Goal: Transaction & Acquisition: Purchase product/service

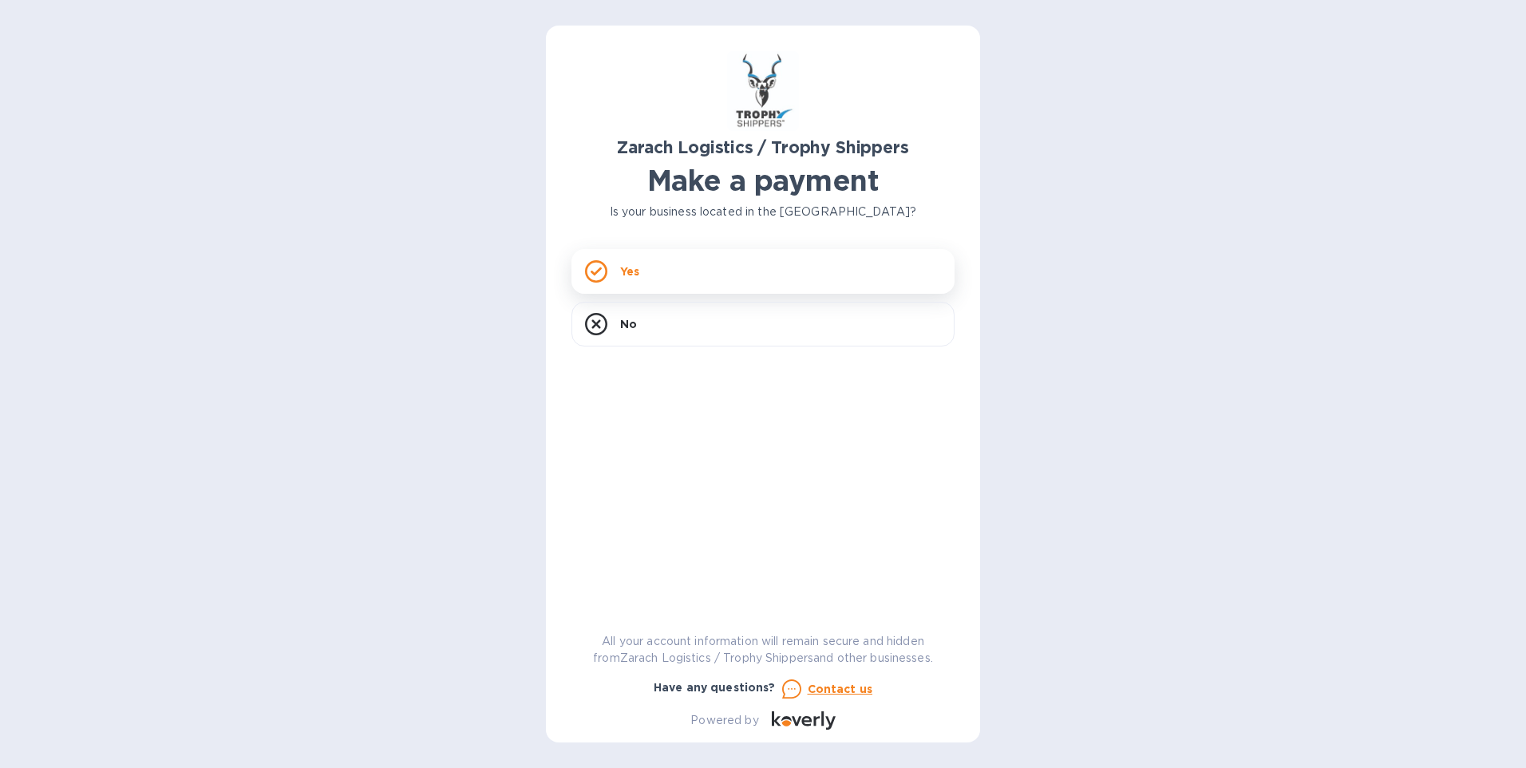
click at [638, 271] on p "Yes" at bounding box center [629, 271] width 19 height 16
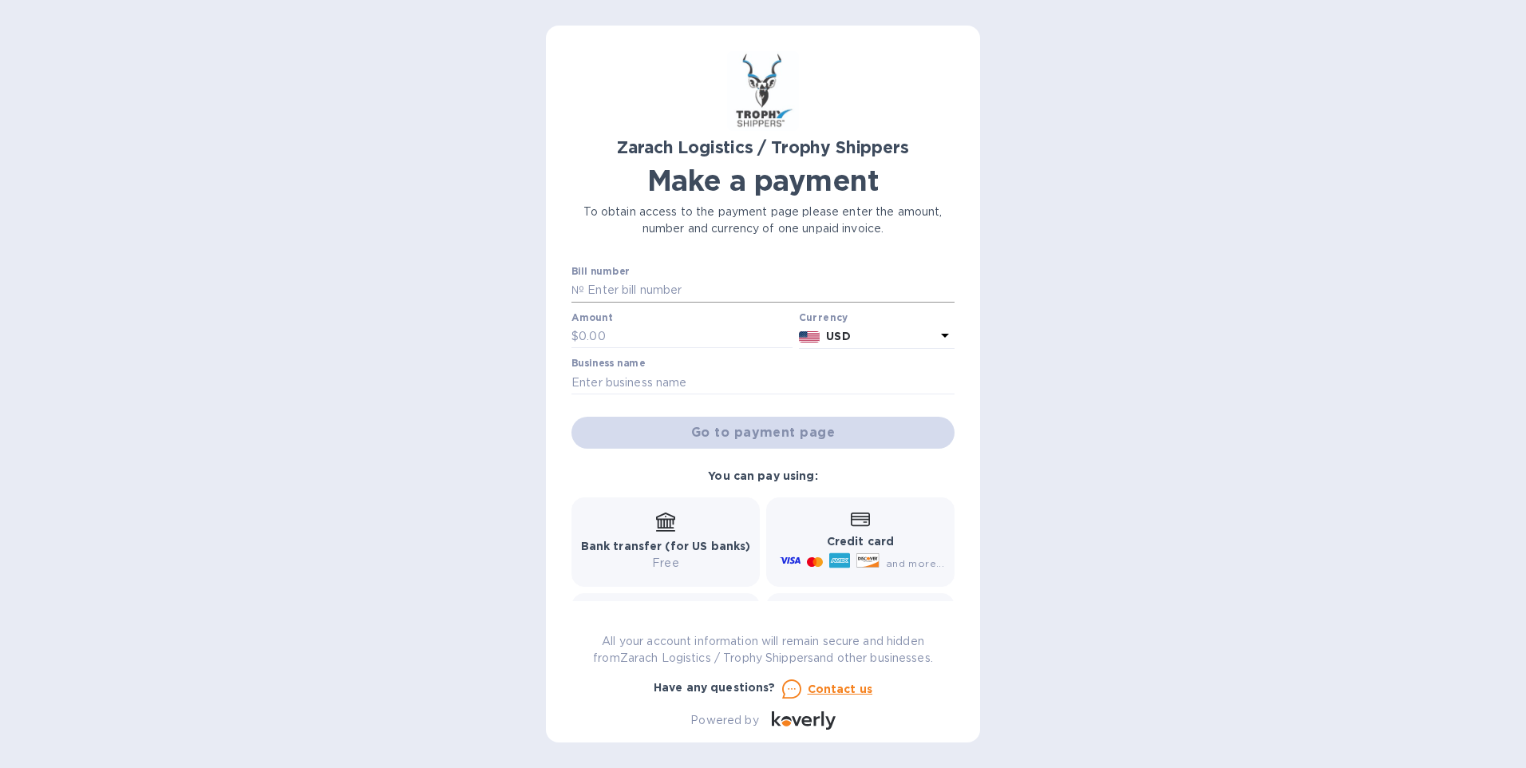
click at [644, 283] on input "text" at bounding box center [769, 290] width 370 height 24
type input "B00172271"
type input "982.50"
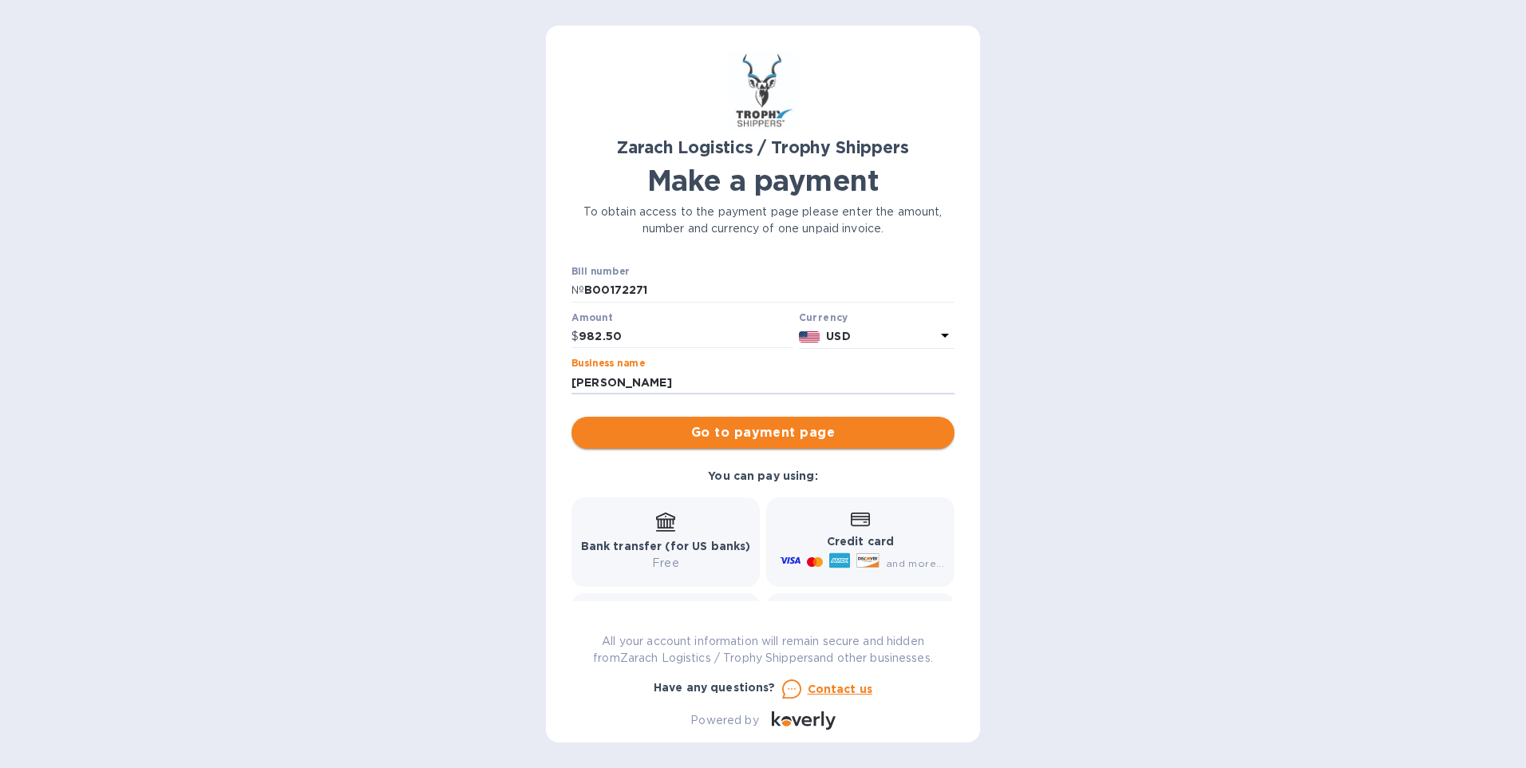
type input "[PERSON_NAME]"
click at [739, 432] on span "Go to payment page" at bounding box center [762, 432] width 357 height 19
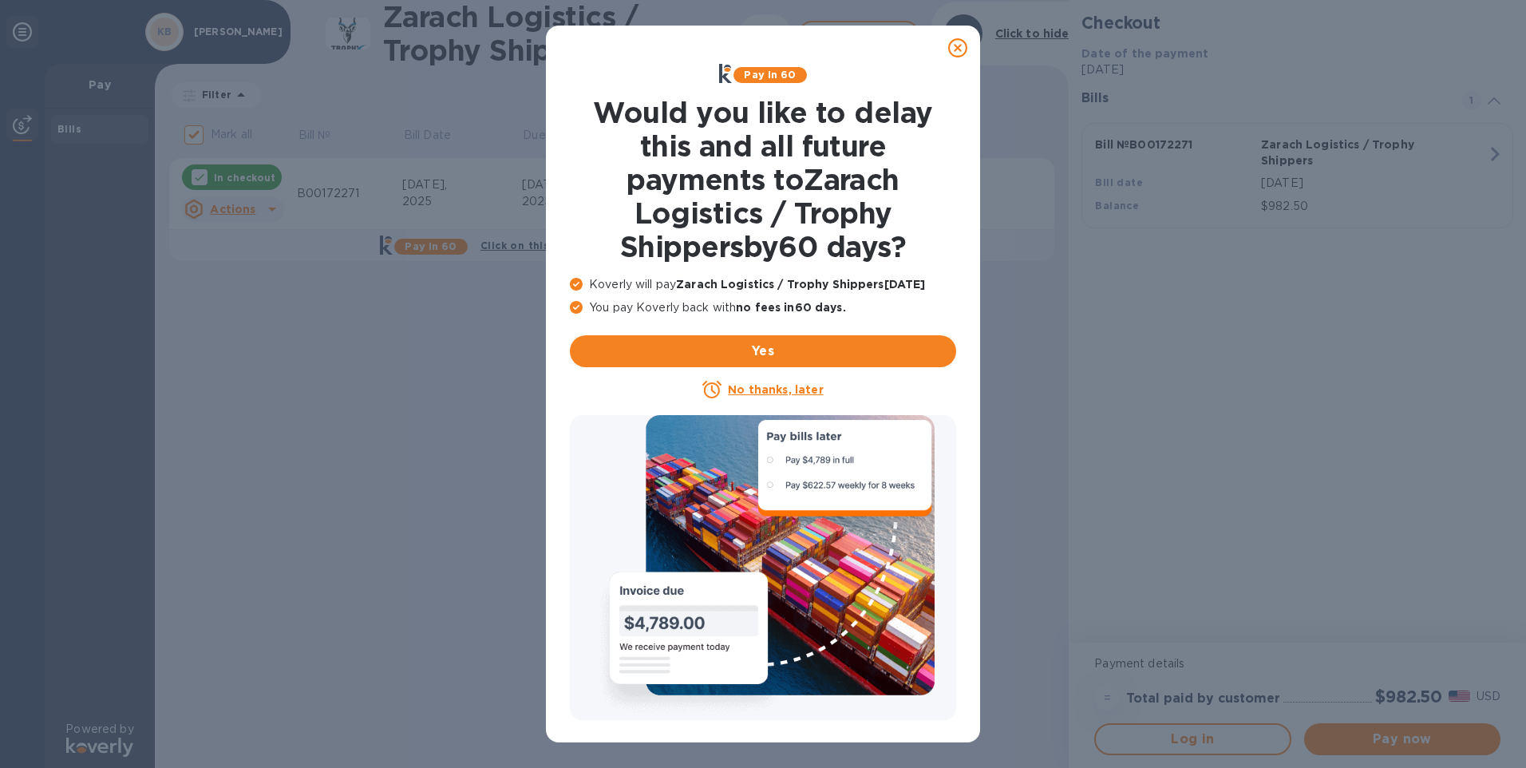
click at [954, 45] on icon at bounding box center [957, 47] width 19 height 19
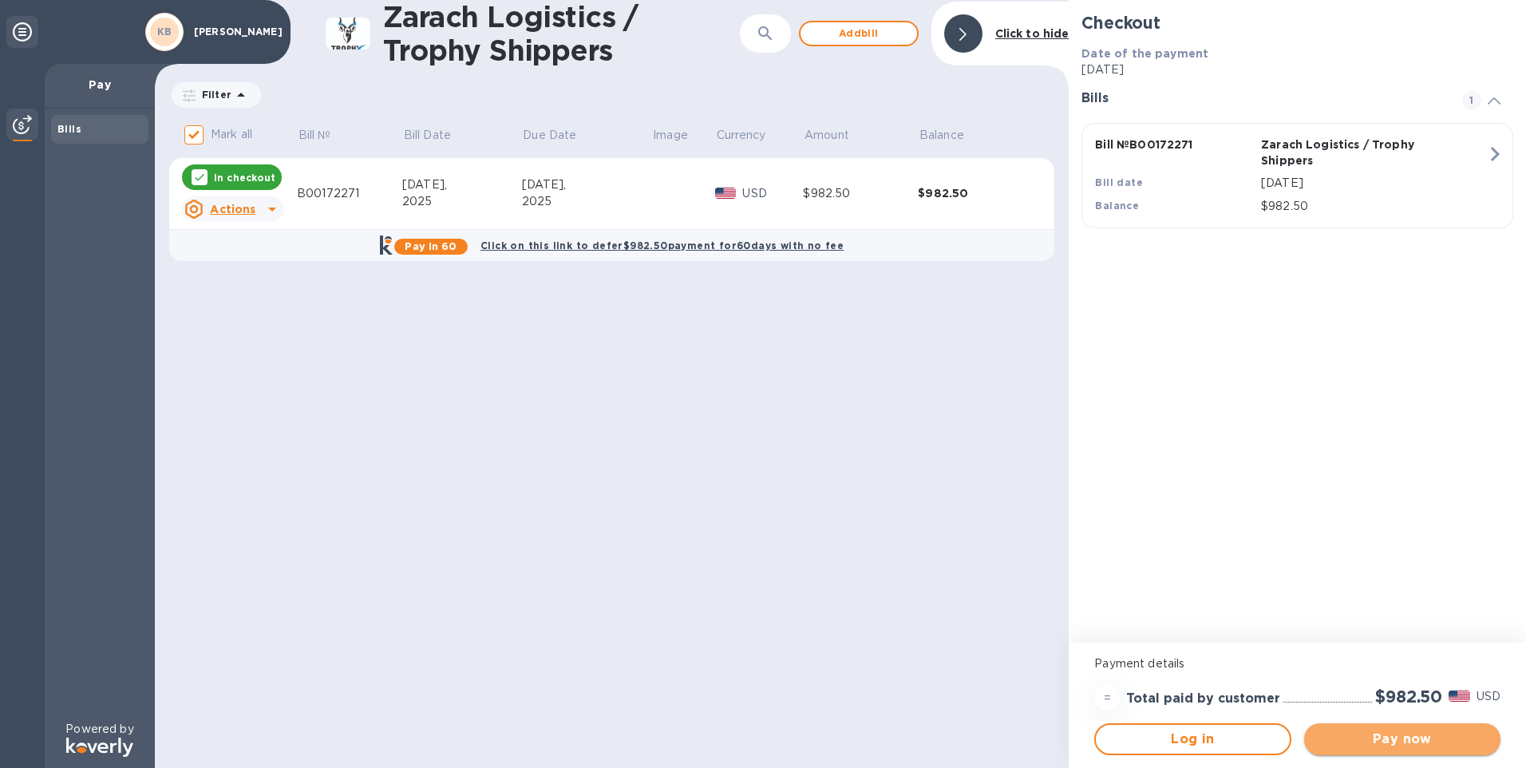
click at [1369, 741] on span "Pay now" at bounding box center [1402, 738] width 171 height 19
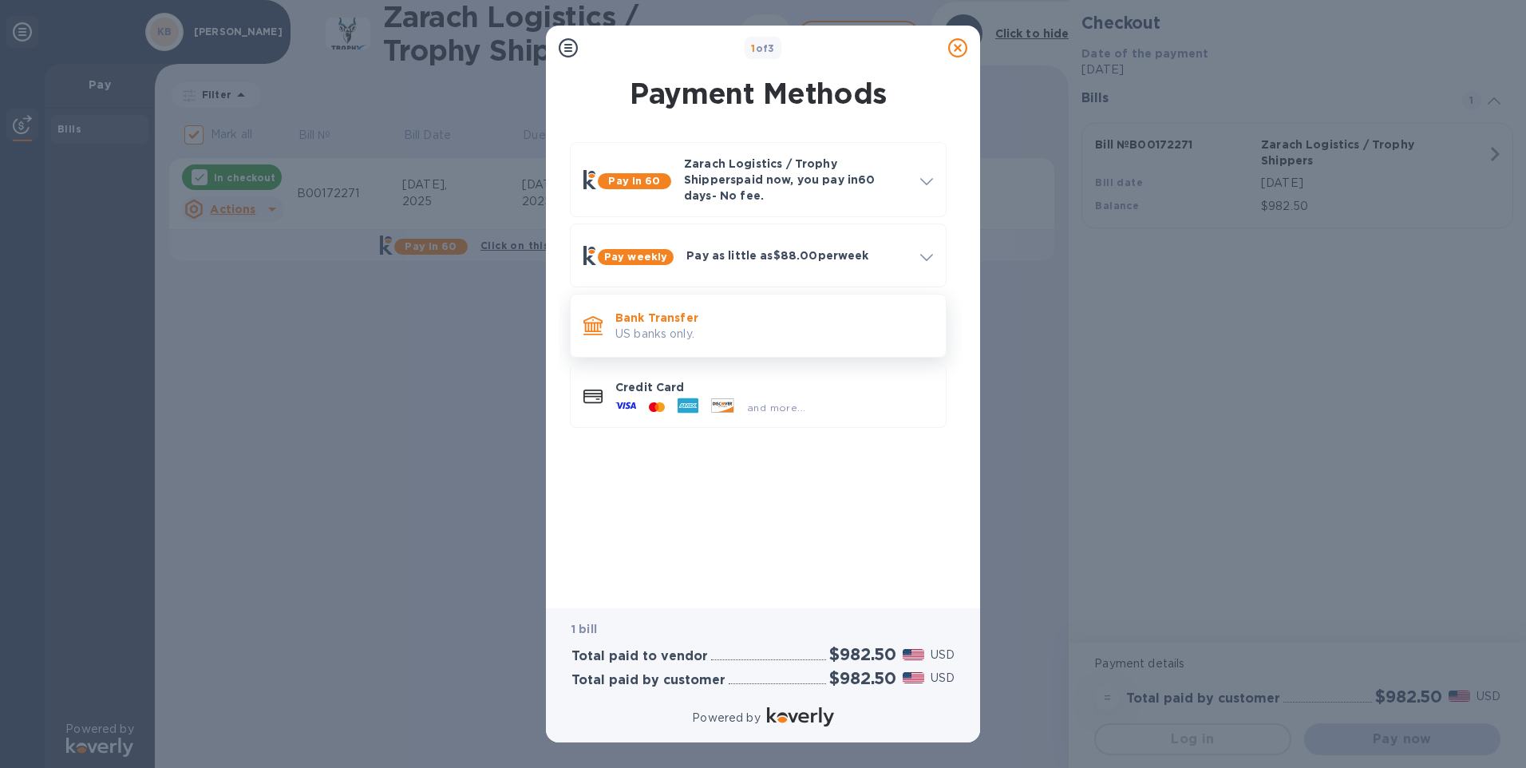
click at [659, 310] on p "Bank Transfer" at bounding box center [774, 318] width 318 height 16
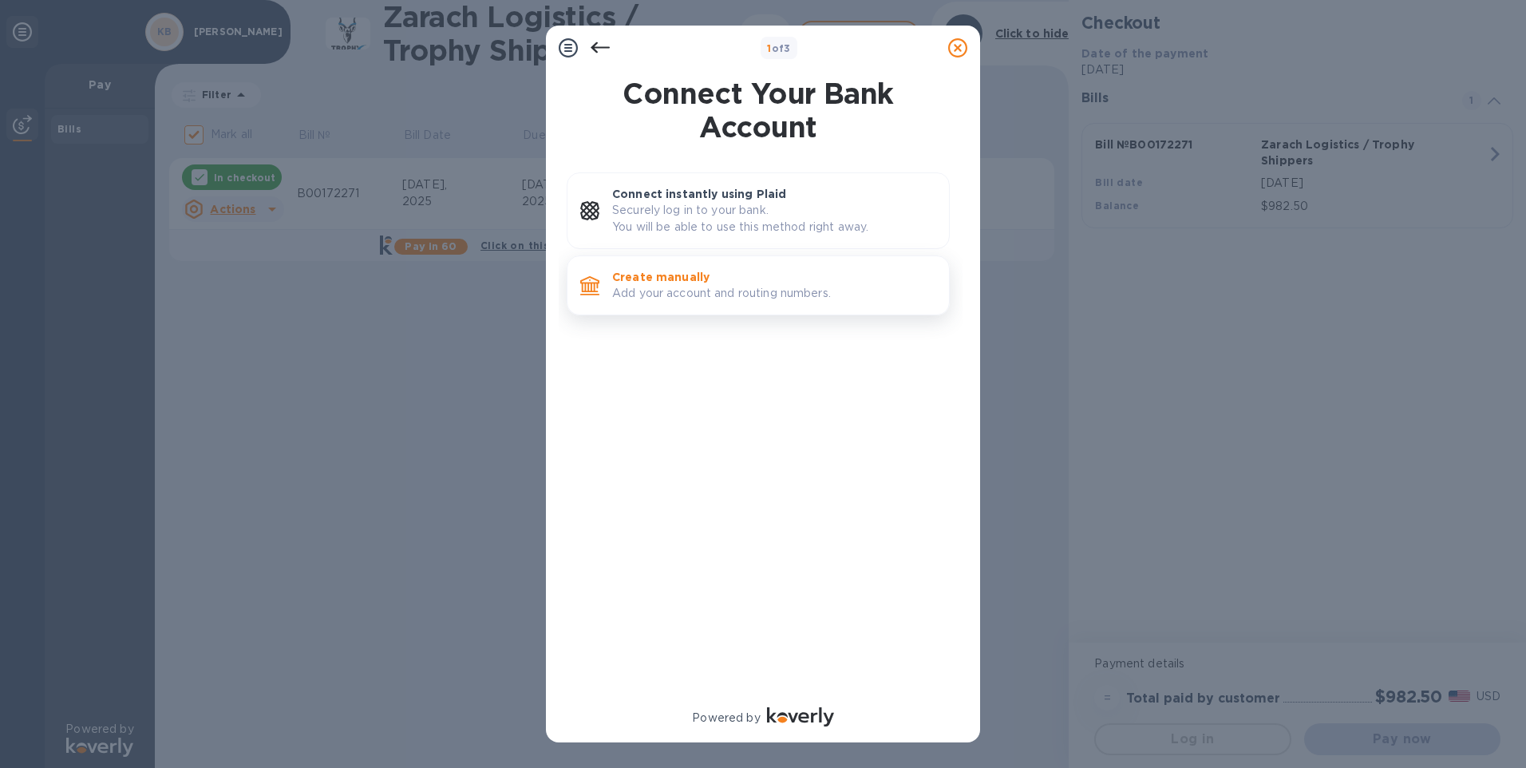
click at [693, 282] on p "Create manually" at bounding box center [774, 277] width 324 height 16
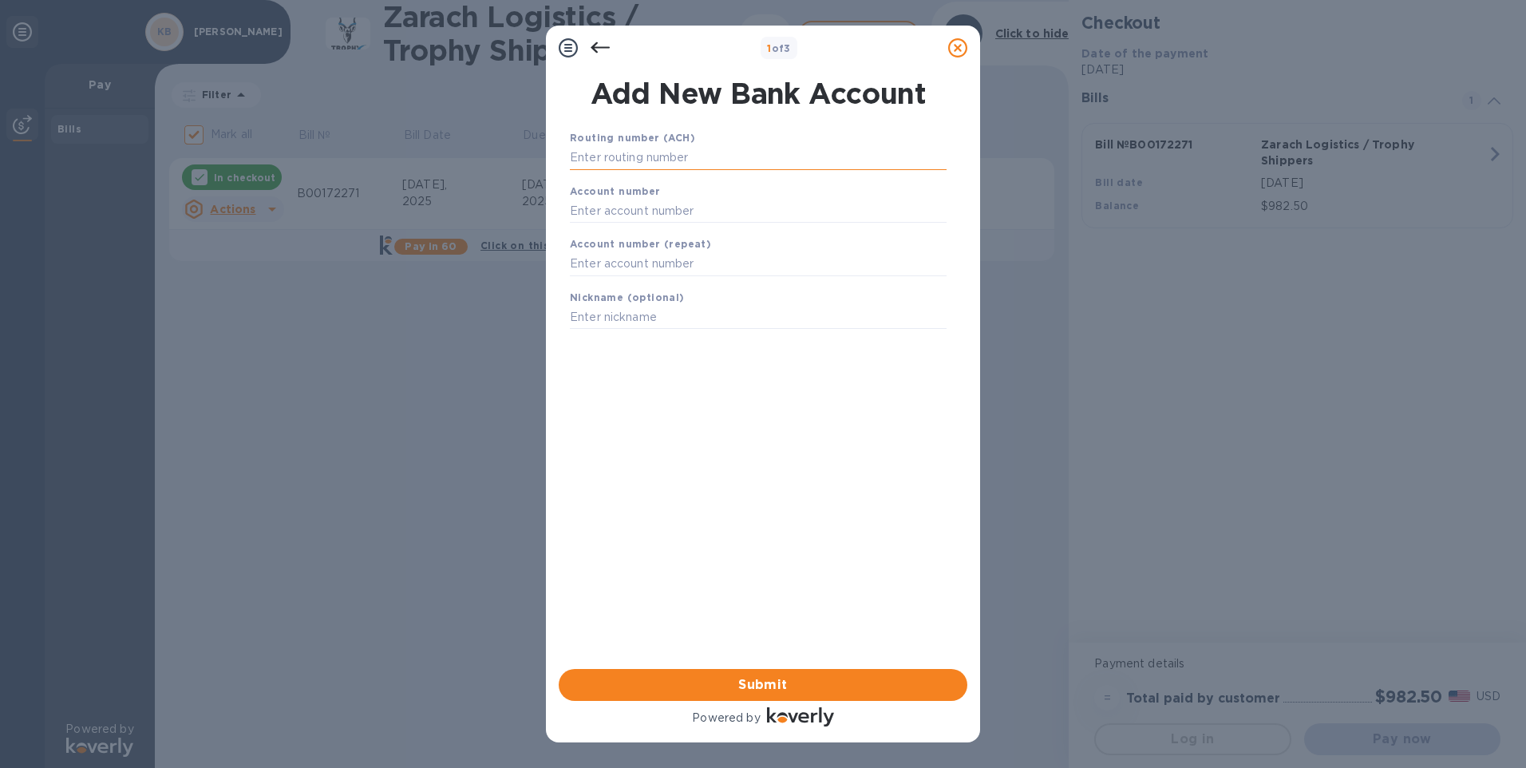
click at [630, 158] on input "text" at bounding box center [758, 158] width 377 height 24
type input "091201232"
type input "4012332"
type input "[PERSON_NAME]"
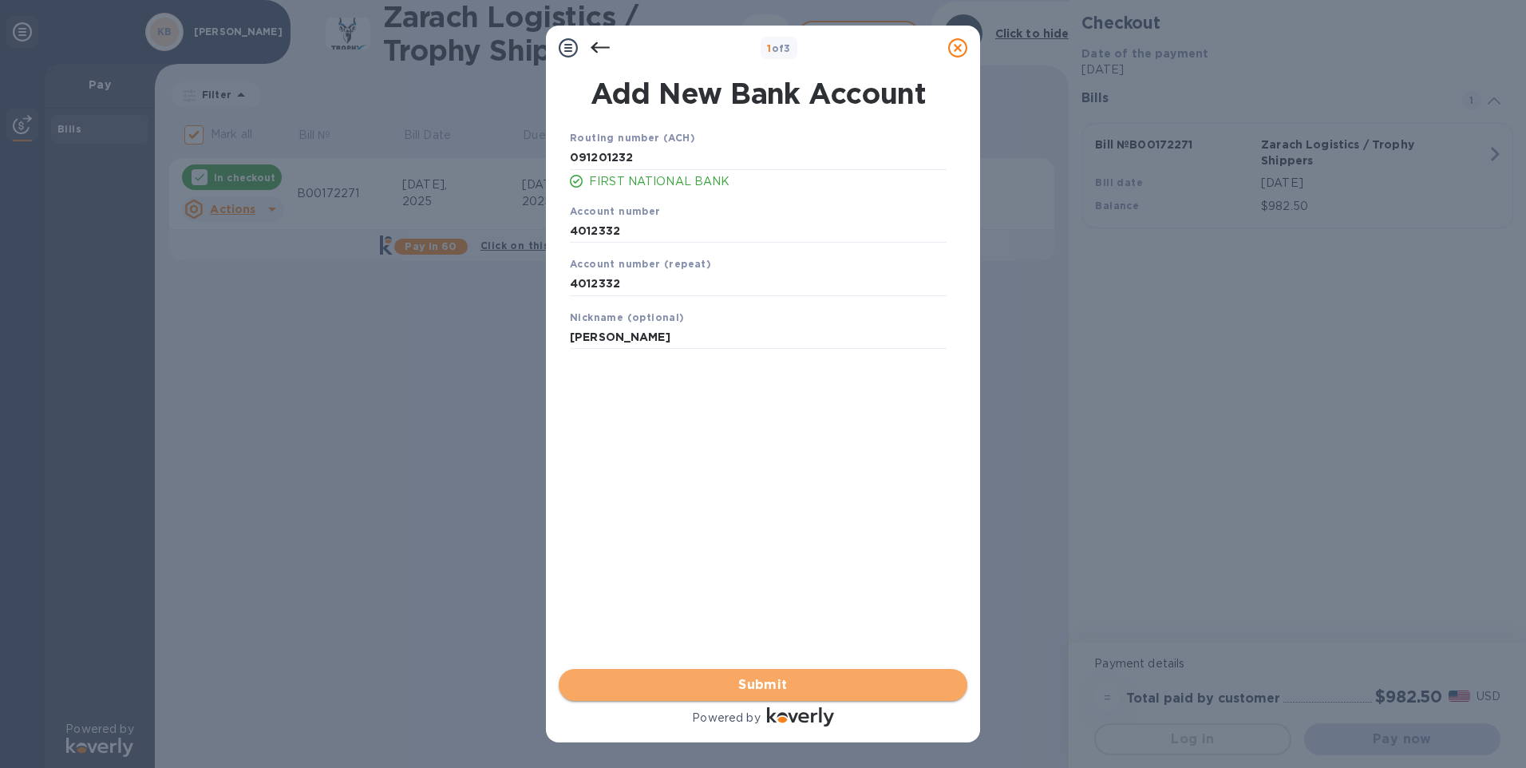
click at [772, 688] on span "Submit" at bounding box center [762, 684] width 383 height 19
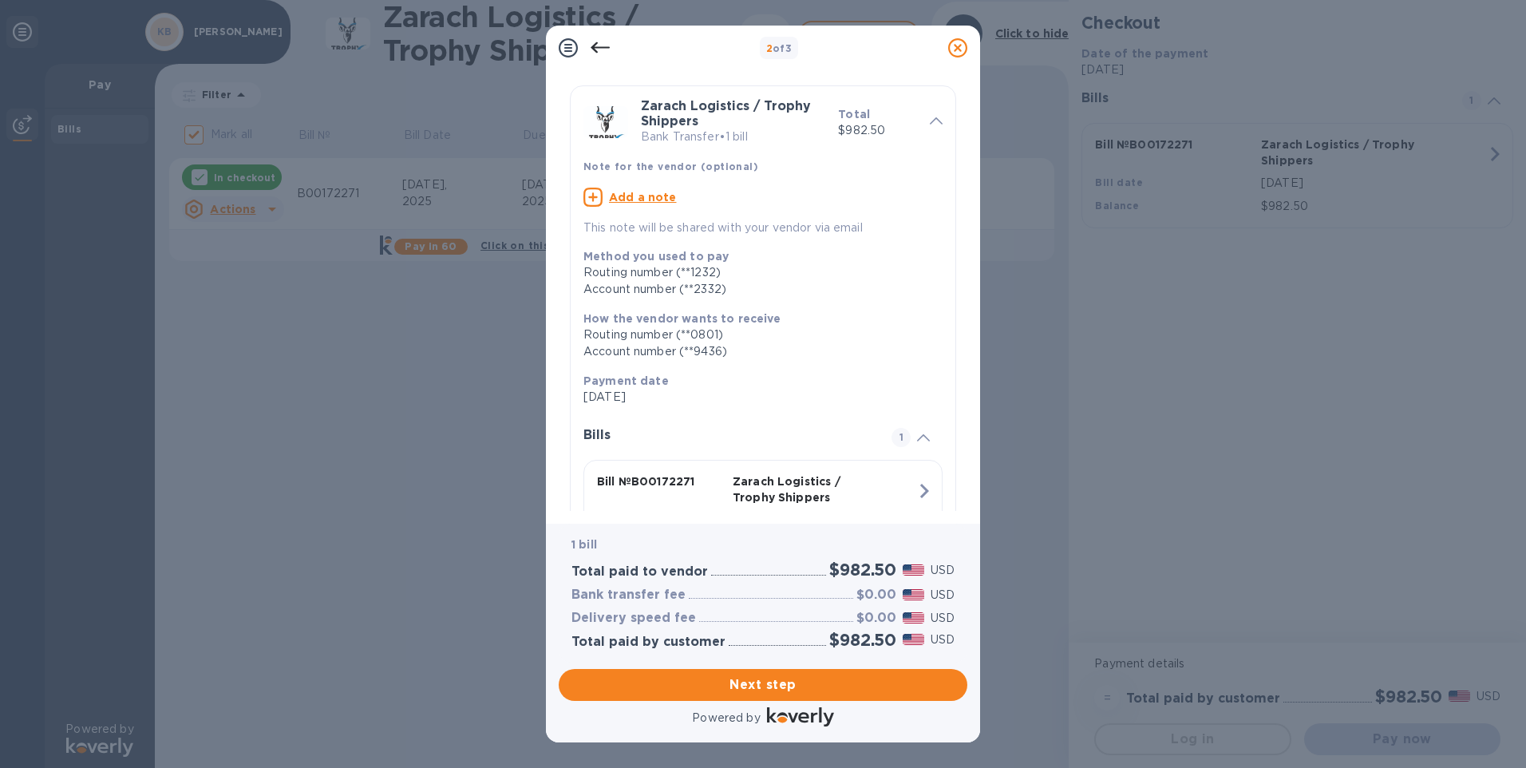
scroll to position [136, 0]
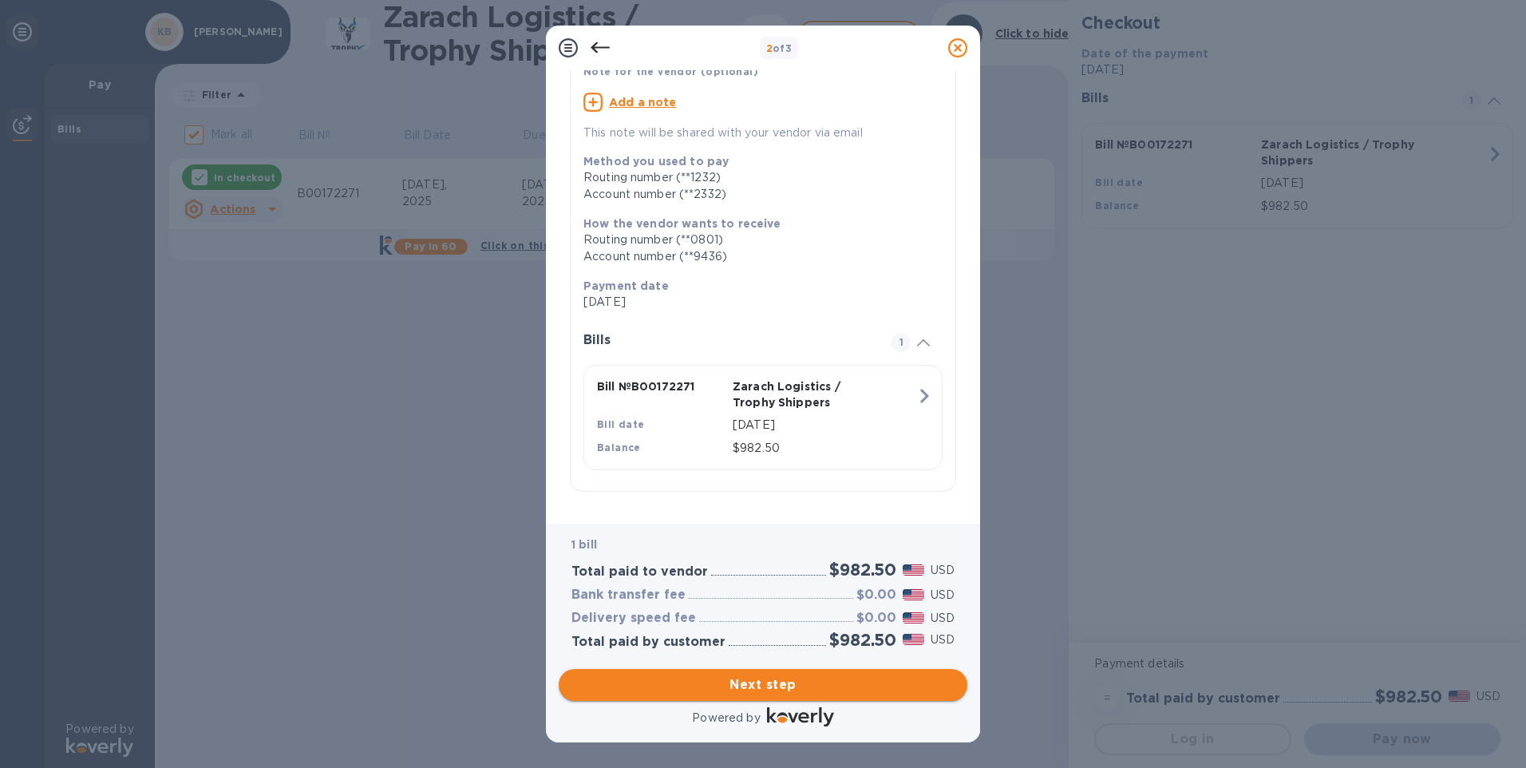
click at [782, 684] on span "Next step" at bounding box center [762, 684] width 383 height 19
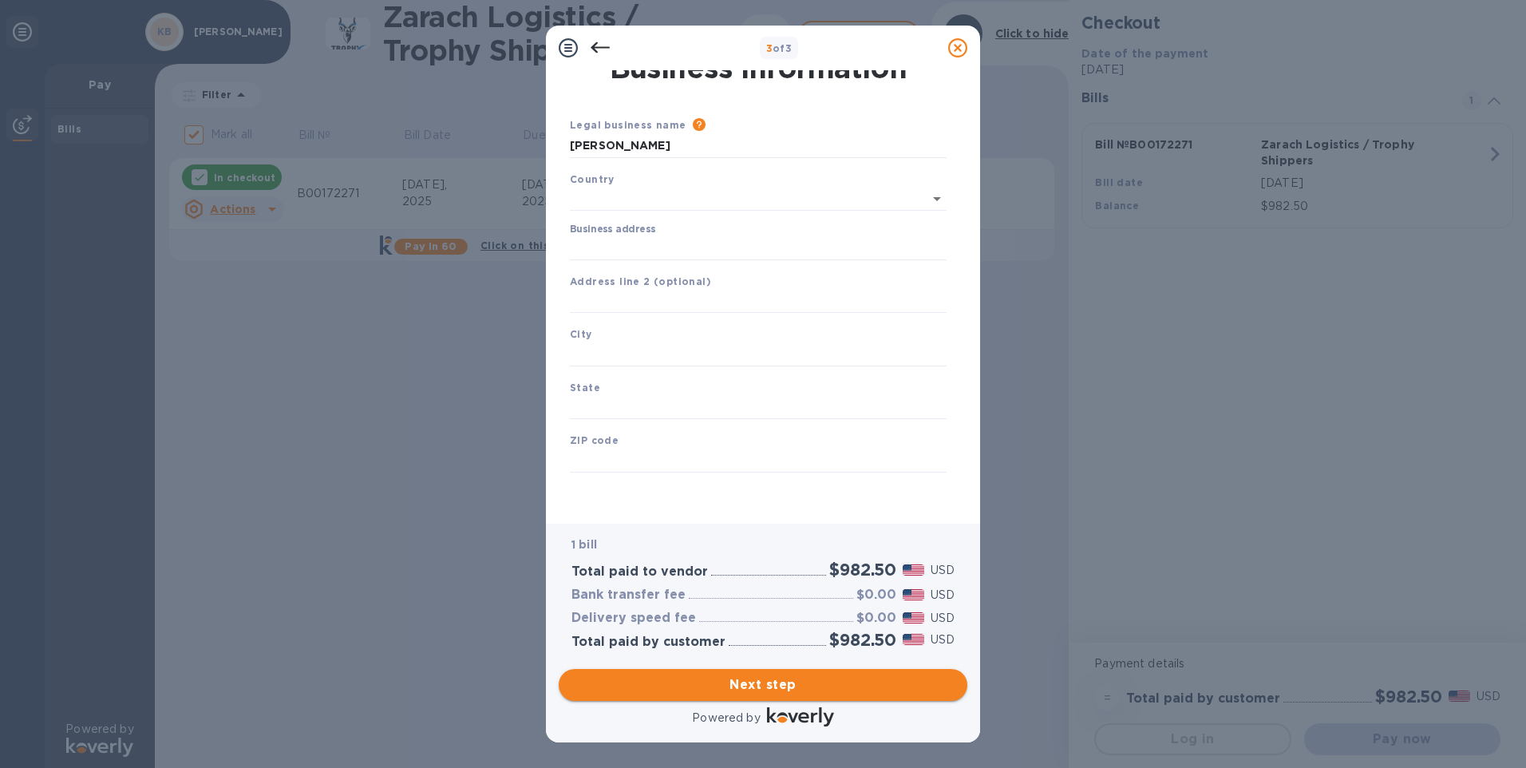
type input "[GEOGRAPHIC_DATA]"
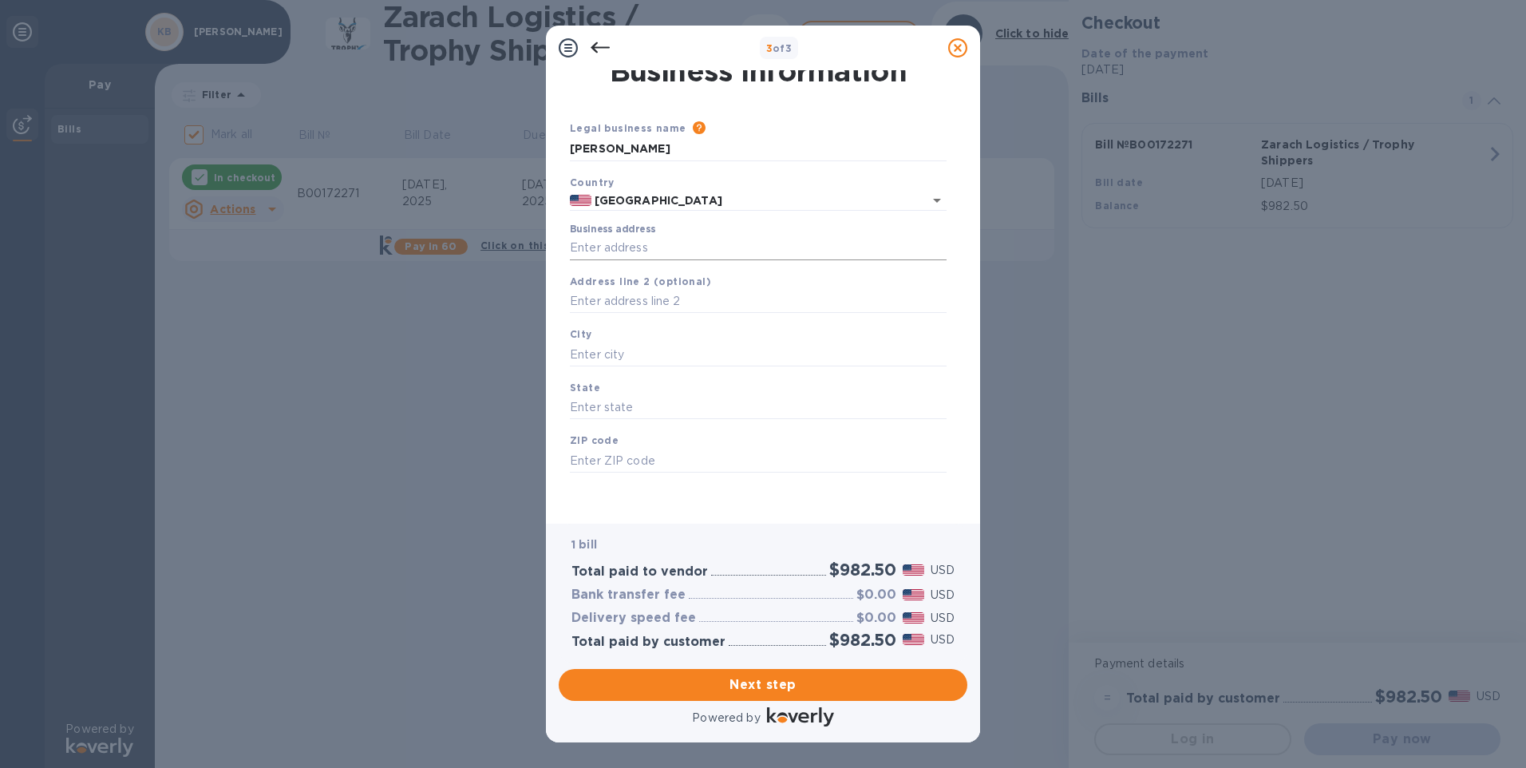
click at [608, 247] on input "Business address" at bounding box center [758, 248] width 377 height 24
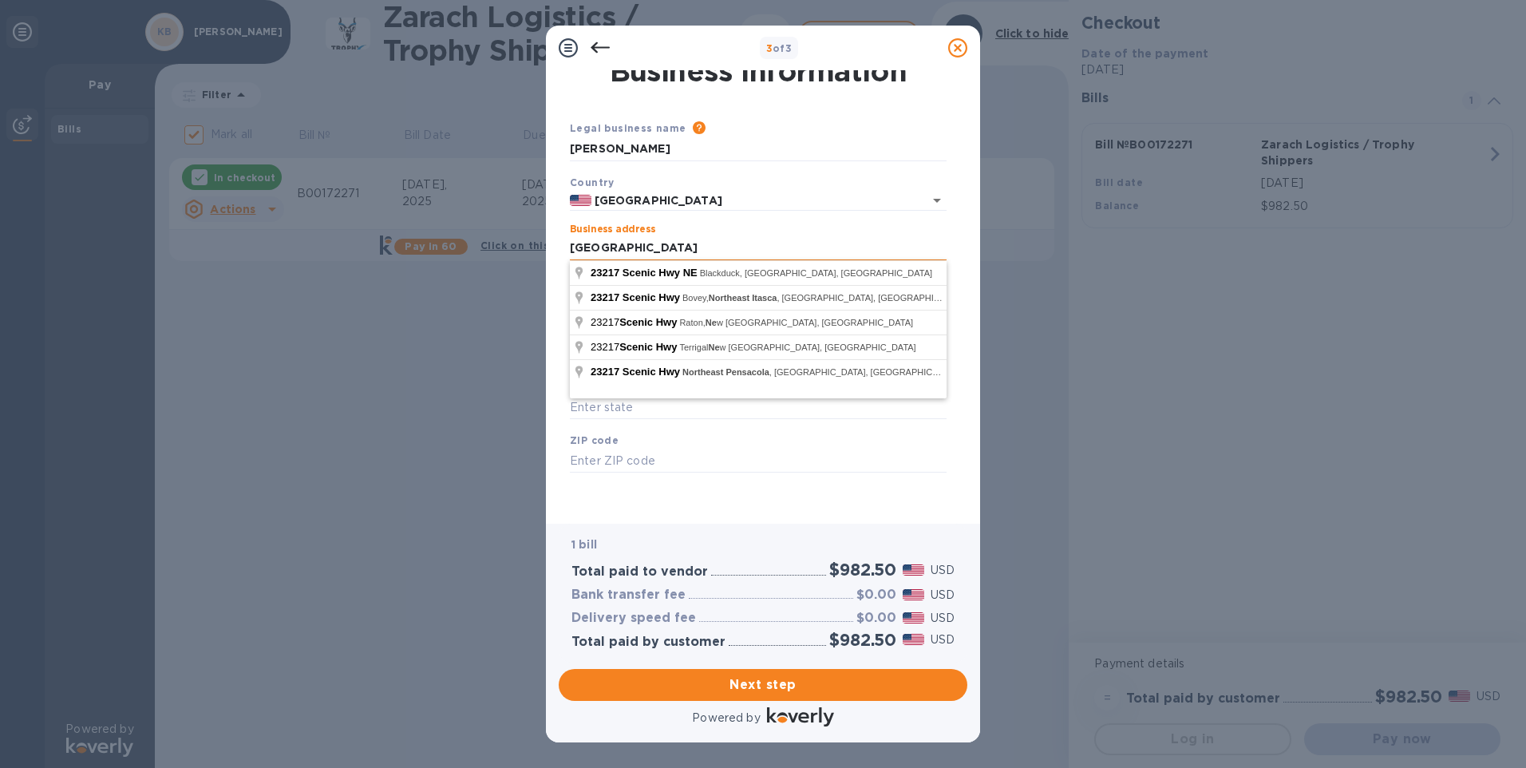
type input "[GEOGRAPHIC_DATA]"
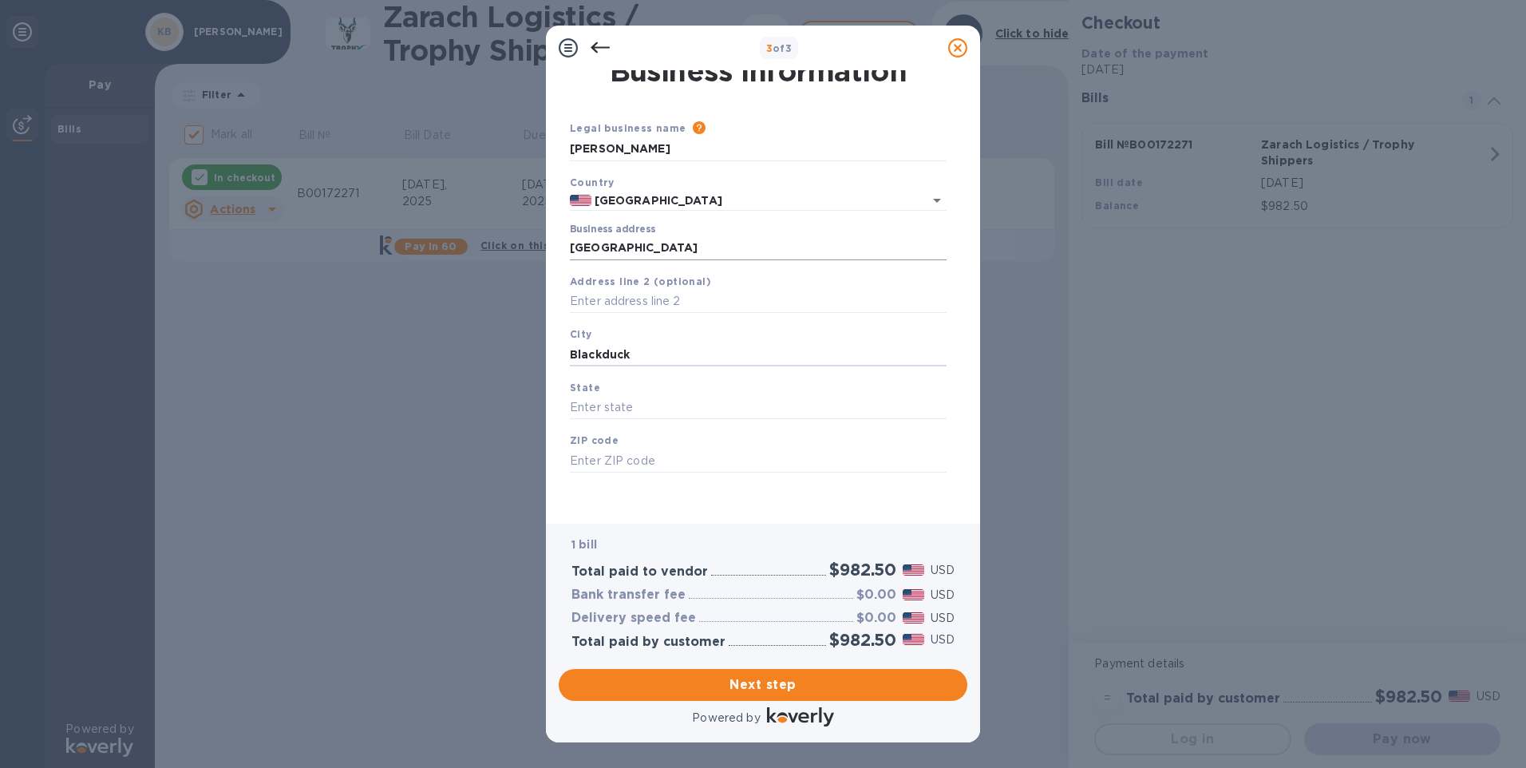
type input "Blackduck"
type input "[US_STATE]"
type input "56630"
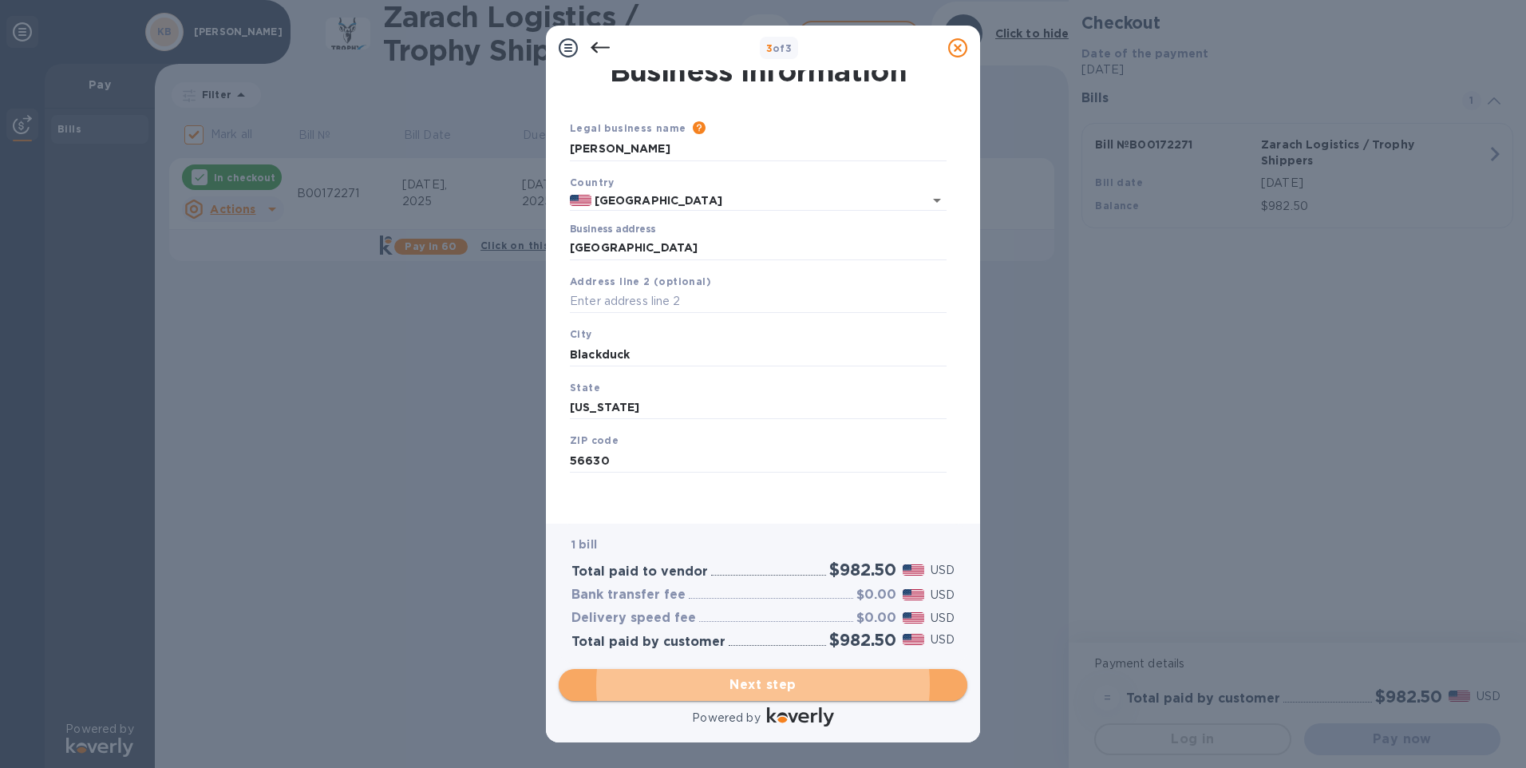
click at [757, 684] on span "Next step" at bounding box center [762, 684] width 383 height 19
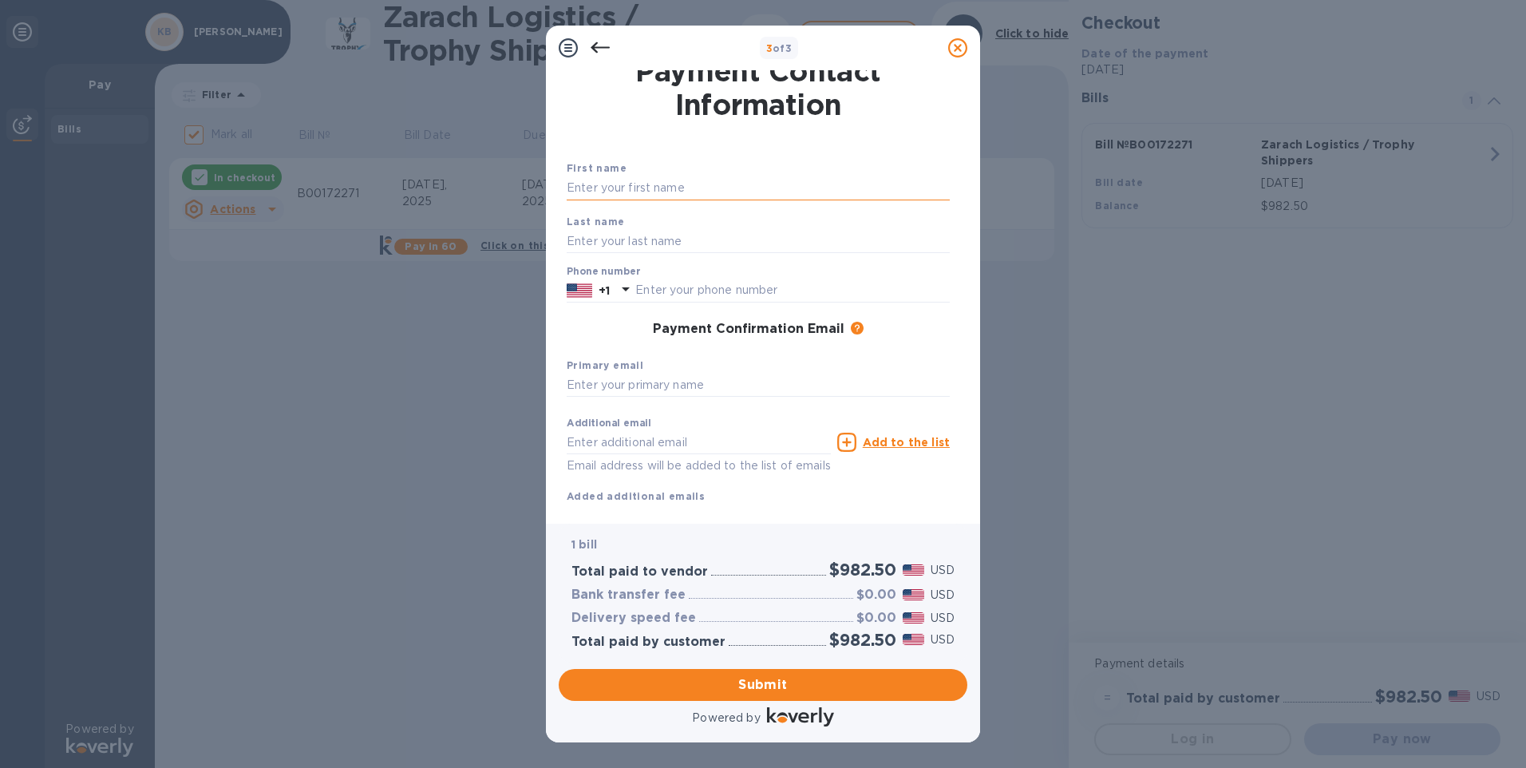
click at [615, 190] on input "text" at bounding box center [758, 188] width 383 height 24
type input "Gerit"
type input "[PERSON_NAME]"
type input "[EMAIL_ADDRESS][DOMAIN_NAME]"
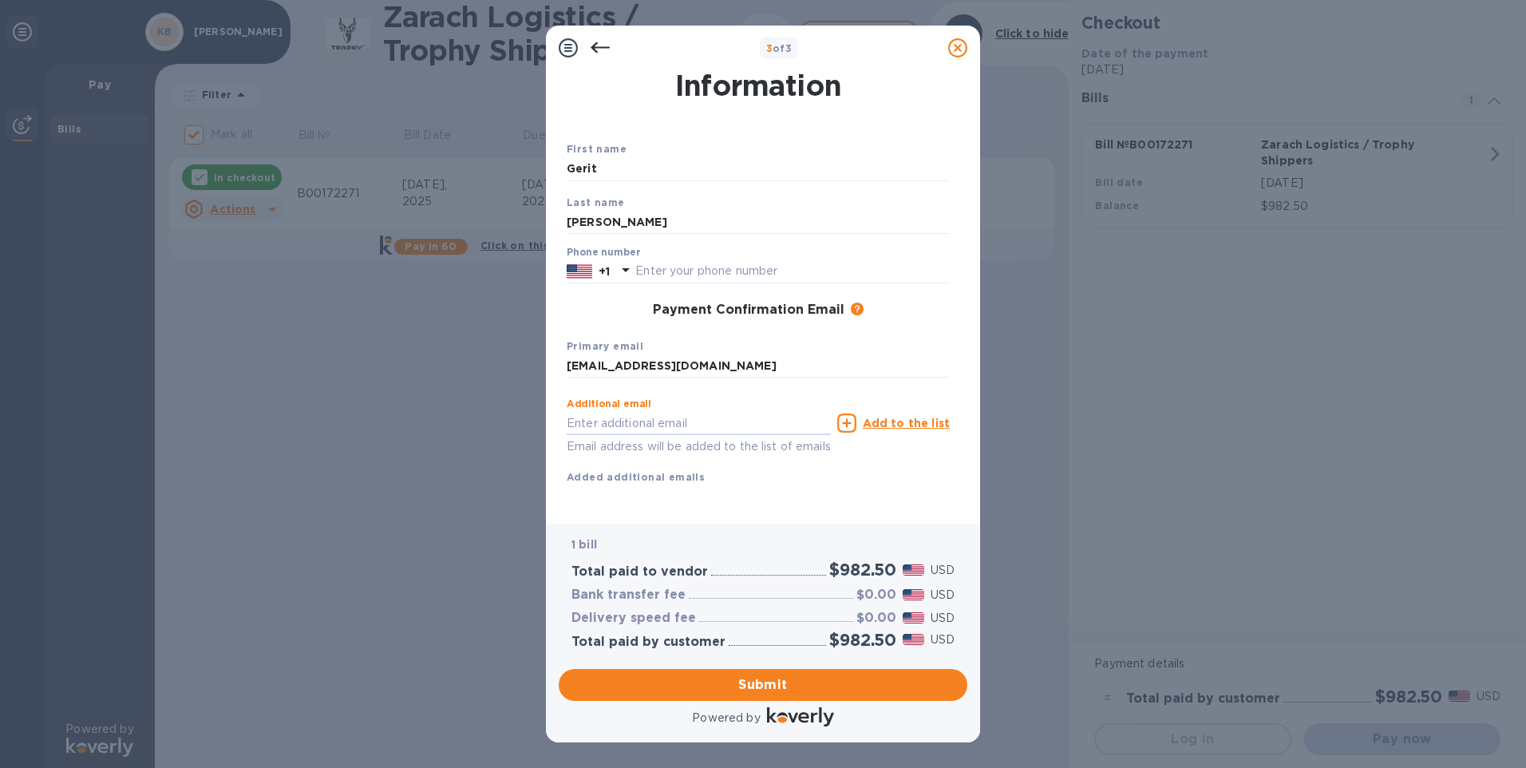
scroll to position [50, 0]
click at [752, 685] on span "Submit" at bounding box center [762, 684] width 383 height 19
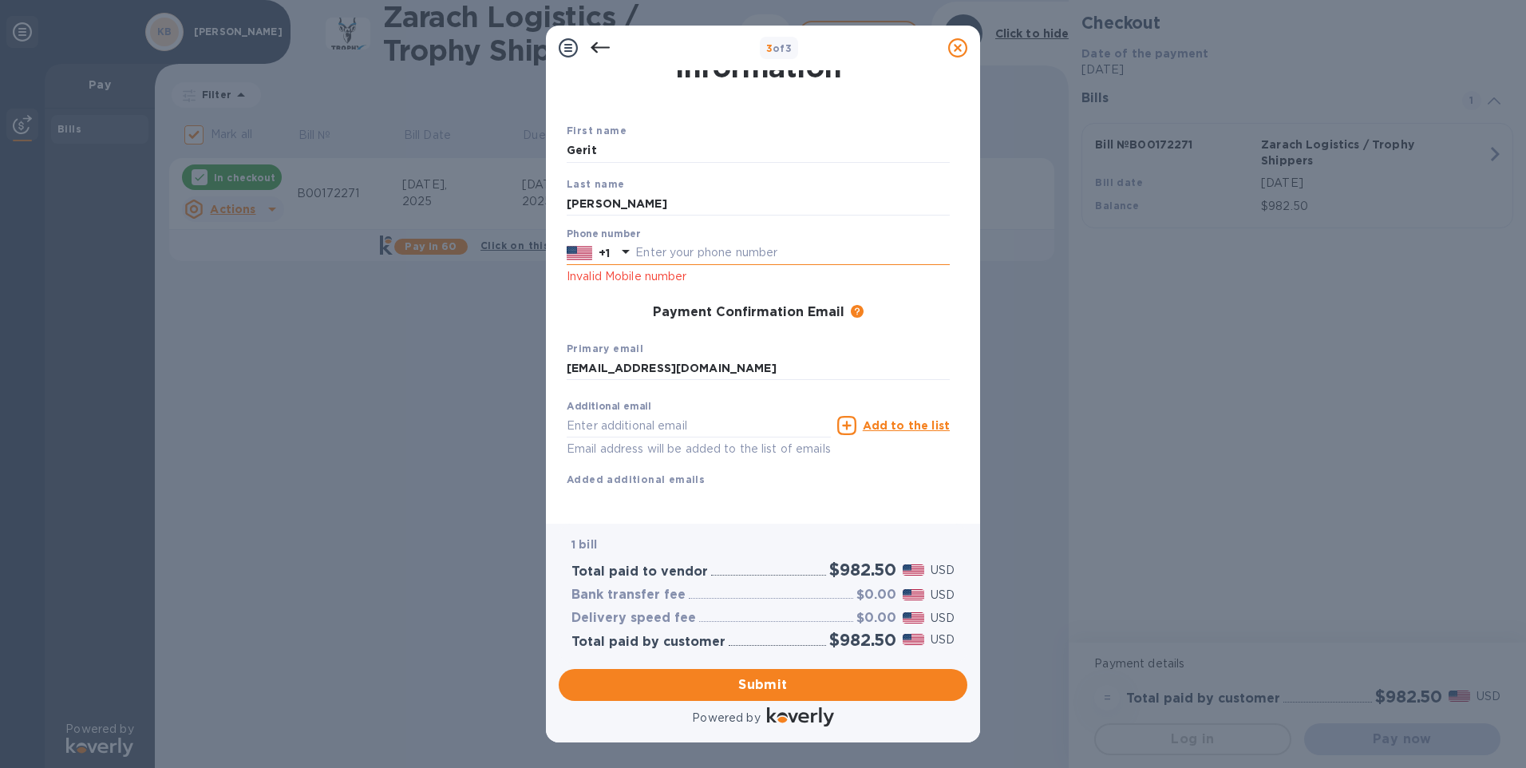
click at [667, 250] on input "text" at bounding box center [792, 253] width 314 height 24
type input "2185565283"
click at [613, 308] on div "Payment Confirmation Email The added email addresses will be used to send the p…" at bounding box center [758, 313] width 383 height 16
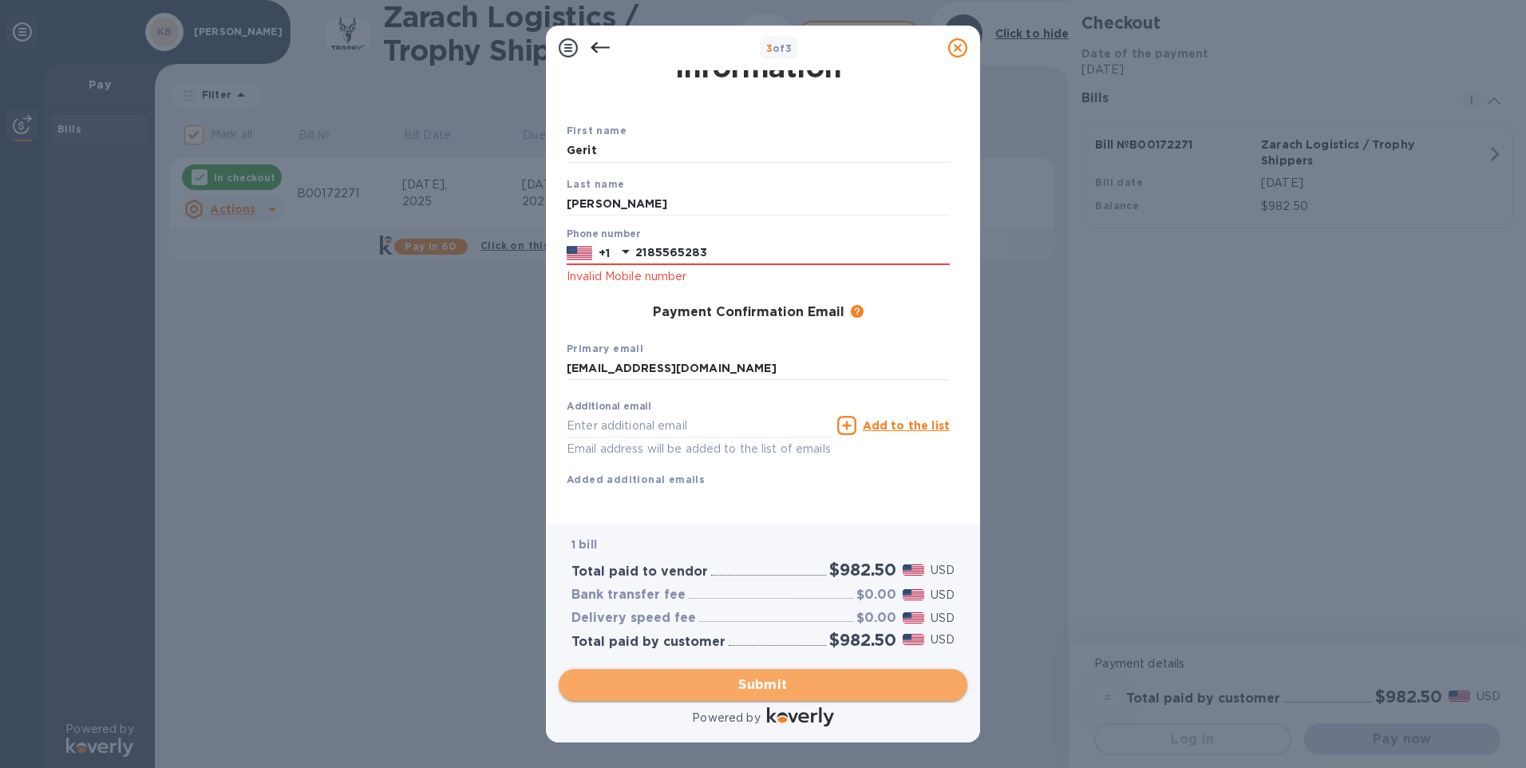
click at [760, 686] on span "Submit" at bounding box center [762, 684] width 383 height 19
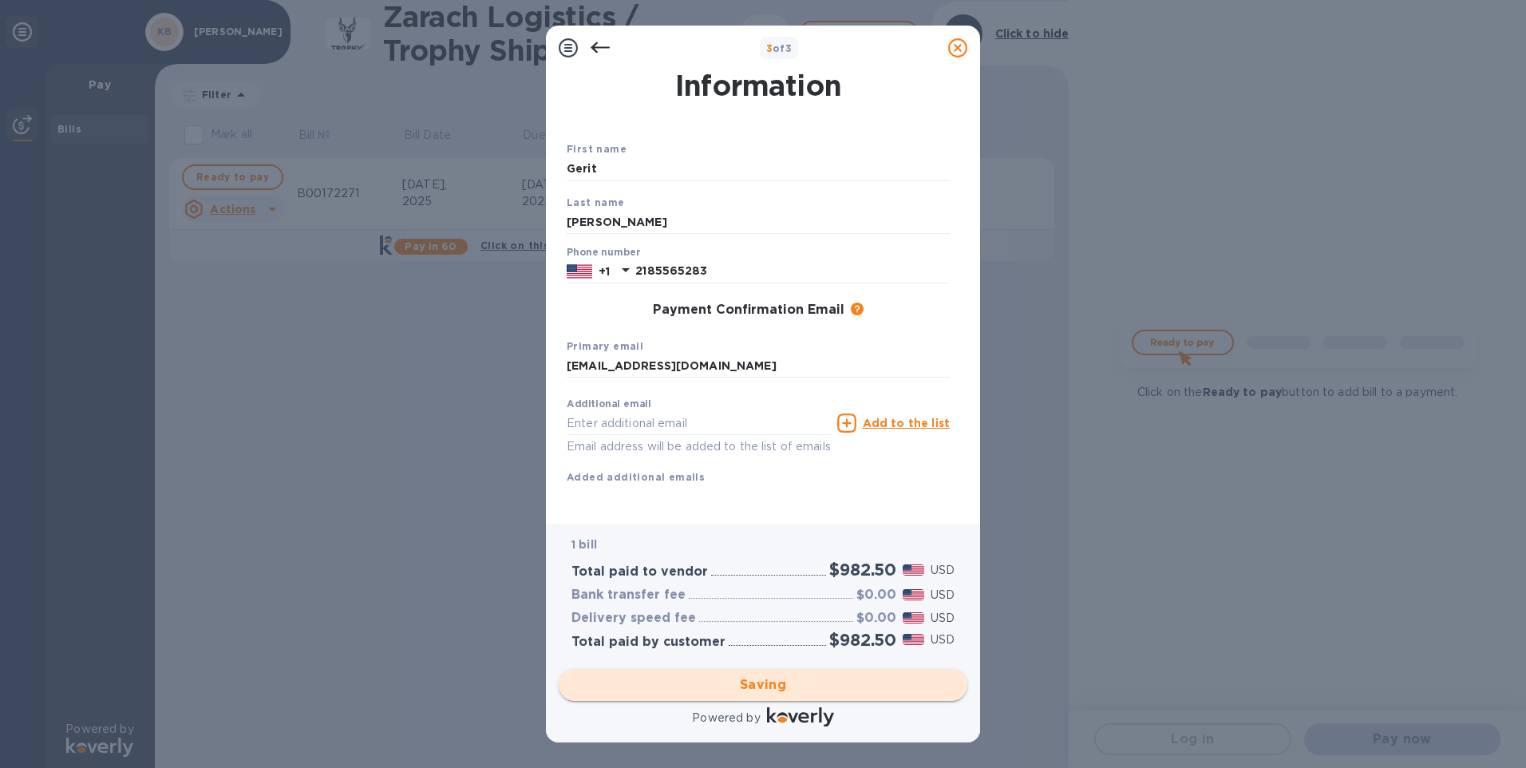
checkbox input "false"
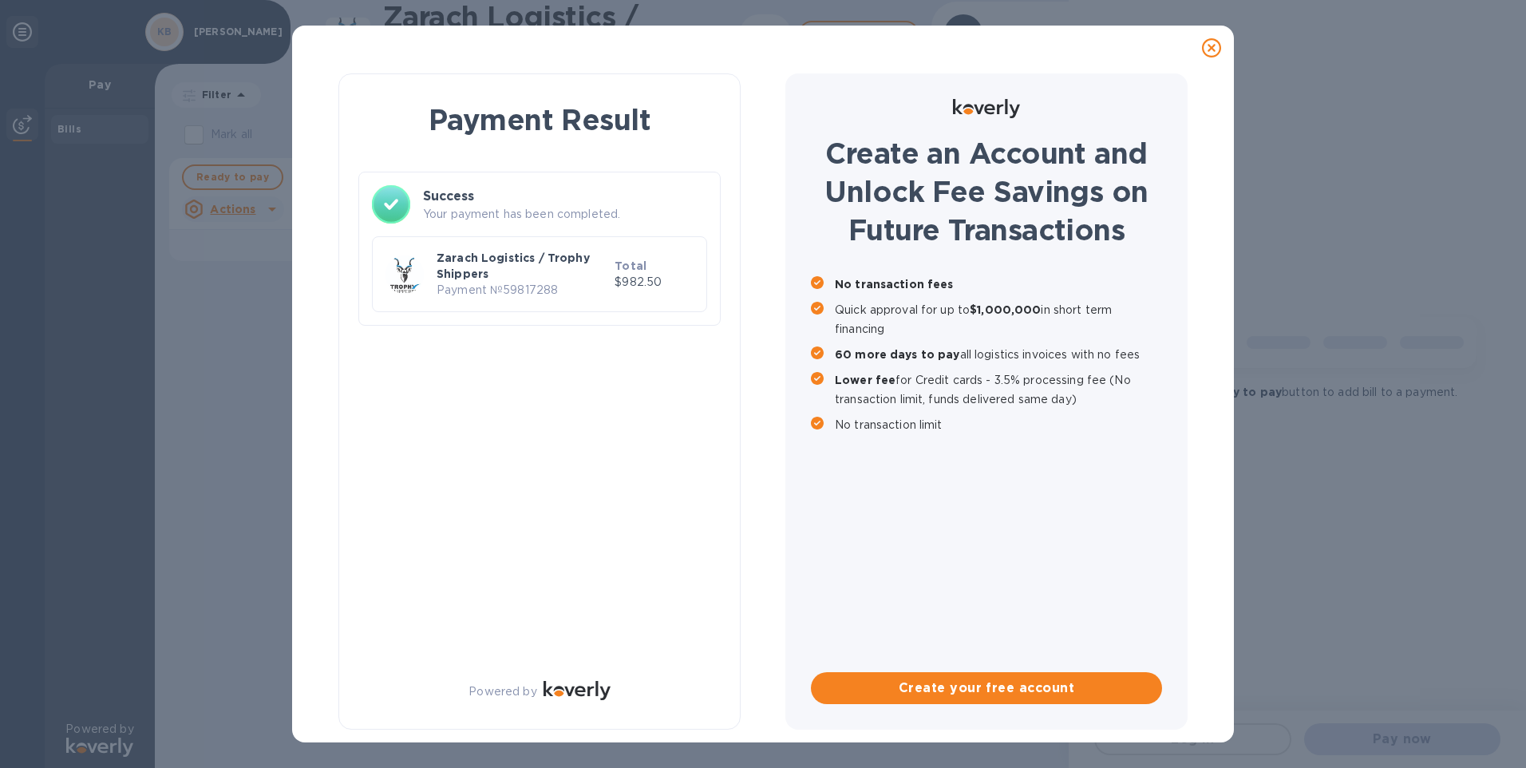
scroll to position [0, 0]
